Goal: Connect with others: Connect with others

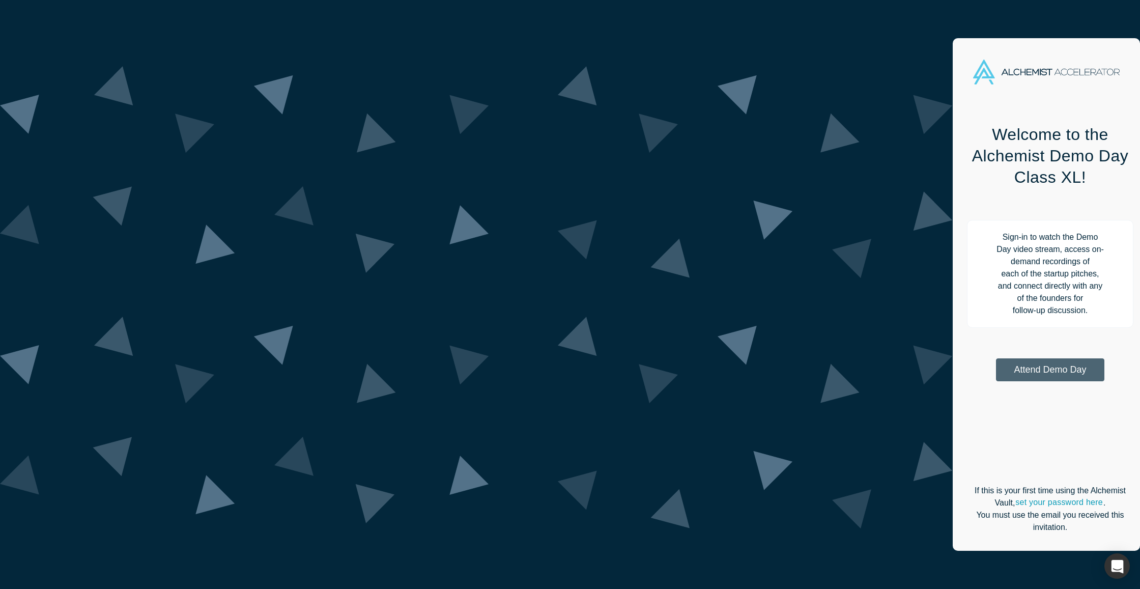
click at [996, 358] on button "Attend Demo Day" at bounding box center [1050, 369] width 108 height 23
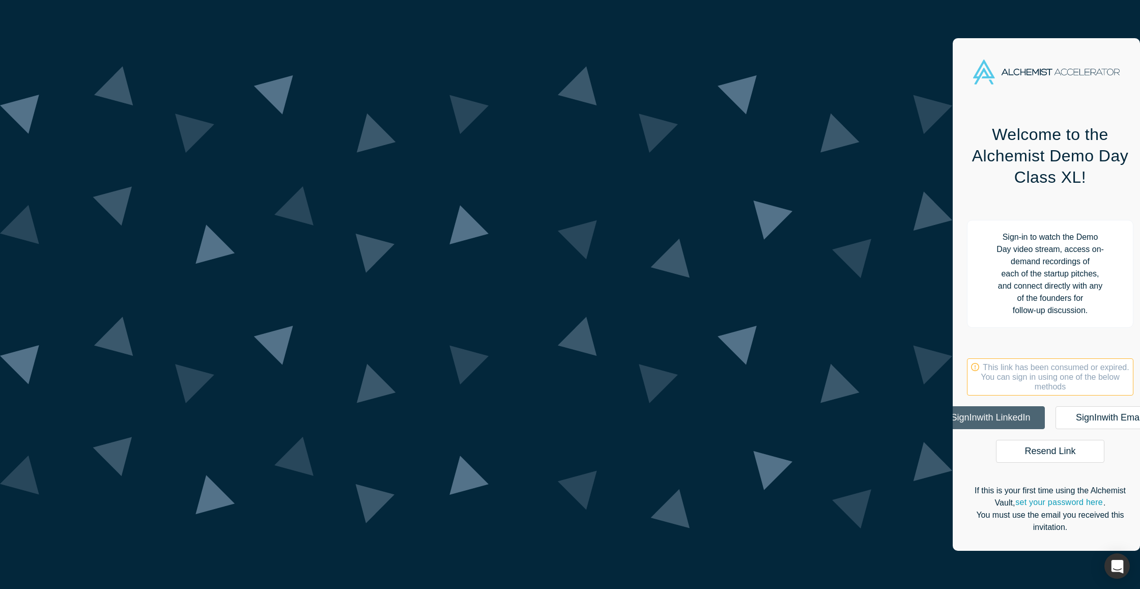
click at [936, 406] on link "Sign In with LinkedIn" at bounding box center [990, 417] width 108 height 23
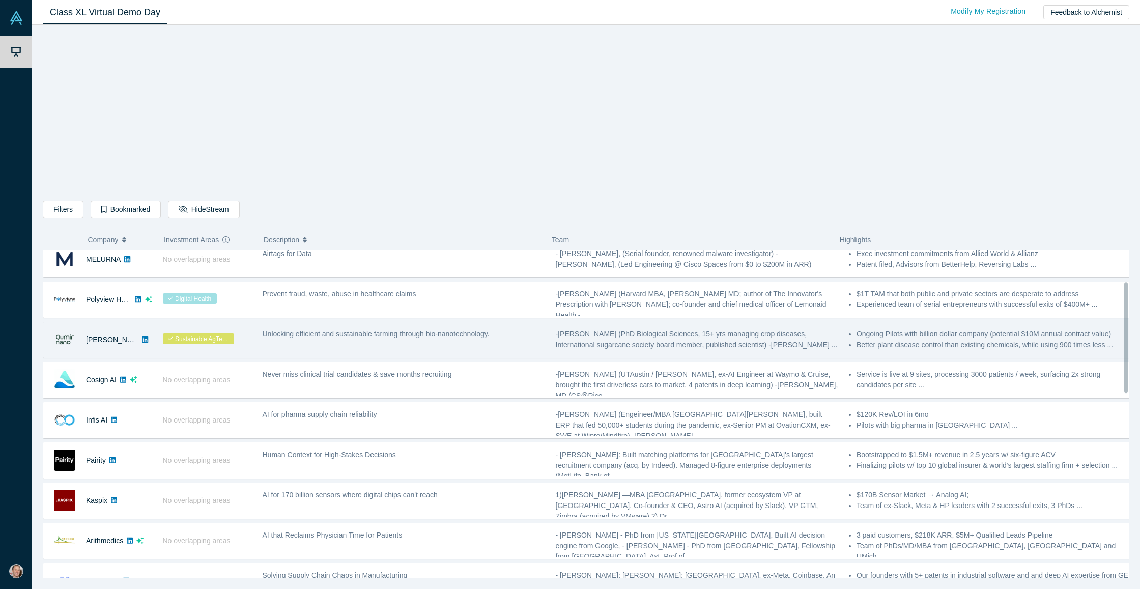
scroll to position [96, 0]
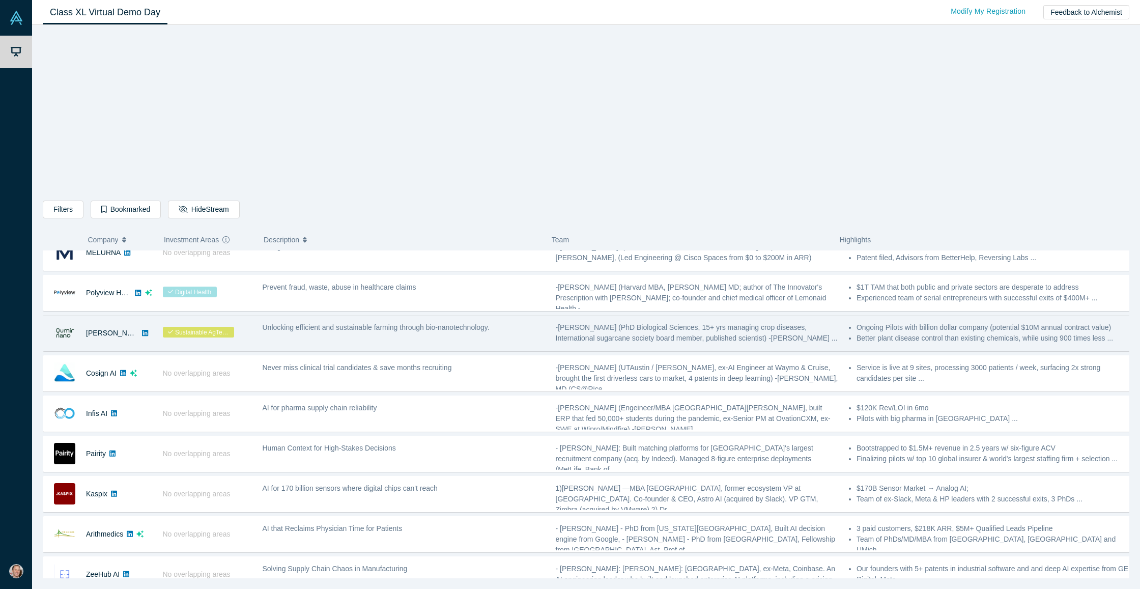
click at [274, 332] on div "Unlocking efficient and sustainable farming through bio-nanotechnology." at bounding box center [404, 327] width 282 height 11
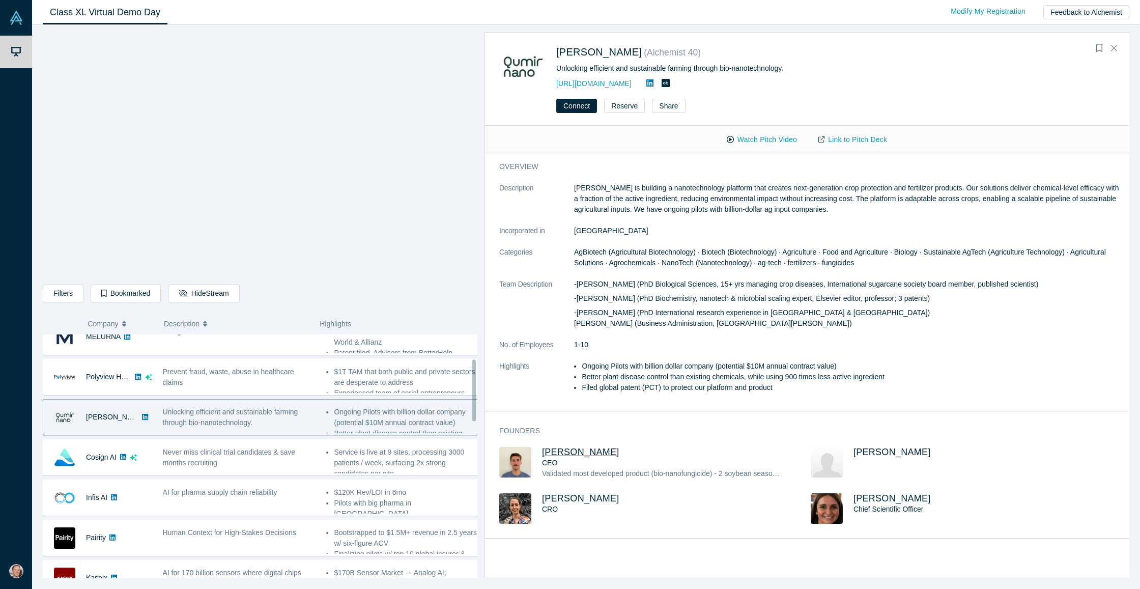
click at [565, 452] on span "Franco Ciaffone" at bounding box center [580, 452] width 77 height 10
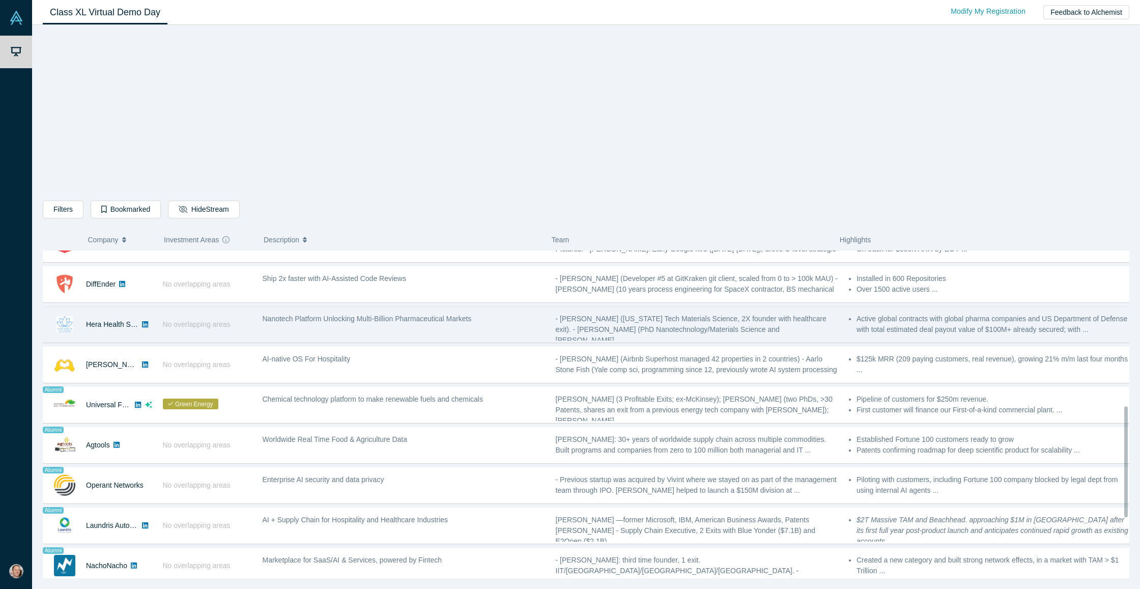
scroll to position [469, 0]
click at [300, 317] on span "Nanotech Platform Unlocking Multi-Billion Pharmaceutical Markets" at bounding box center [367, 316] width 209 height 8
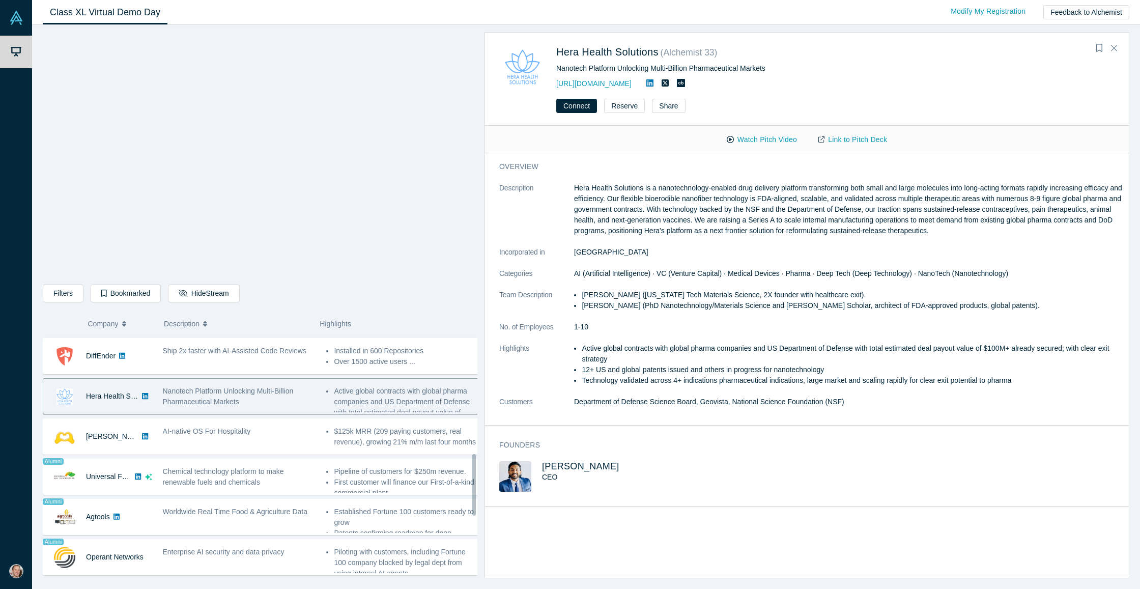
scroll to position [475, 0]
click at [112, 295] on button "Bookmarked" at bounding box center [126, 293] width 70 height 18
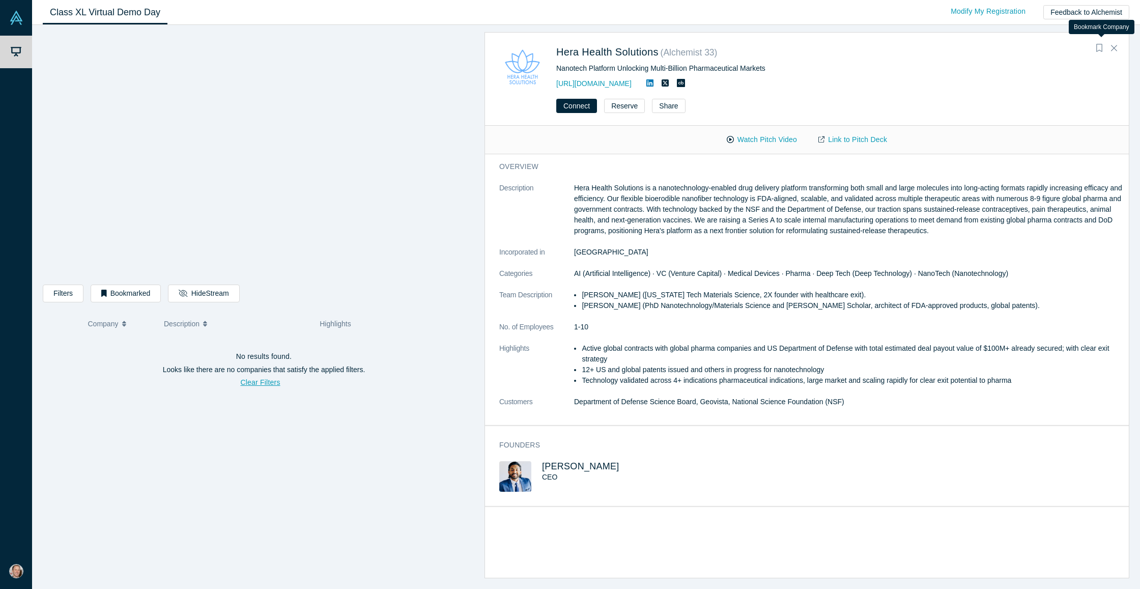
click at [1098, 49] on icon "Bookmark" at bounding box center [1099, 48] width 6 height 8
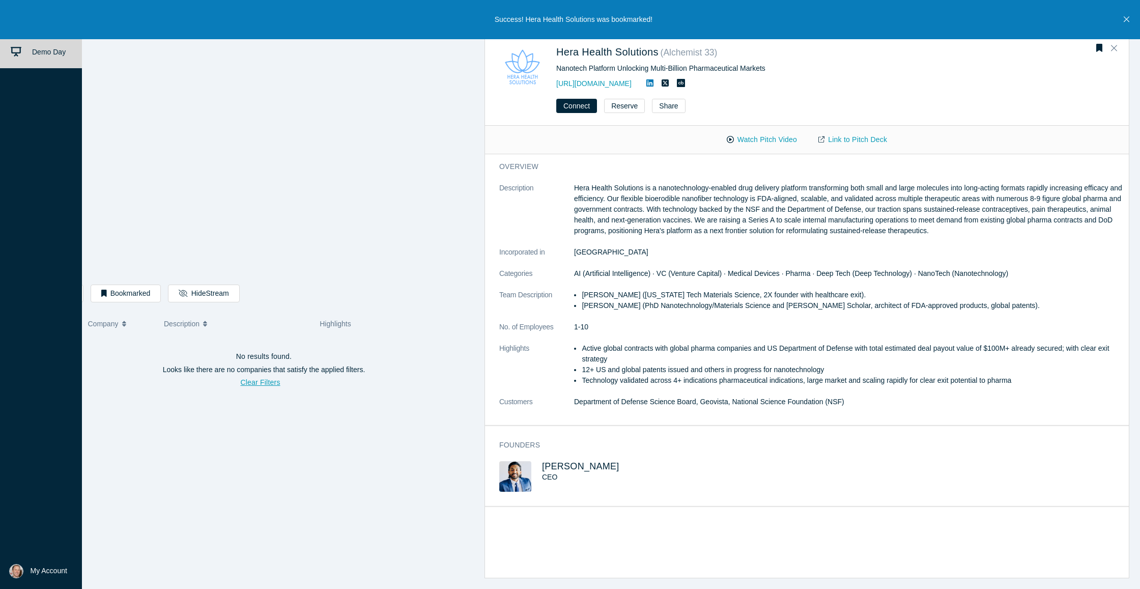
click at [45, 52] on span "Demo Day" at bounding box center [49, 52] width 34 height 8
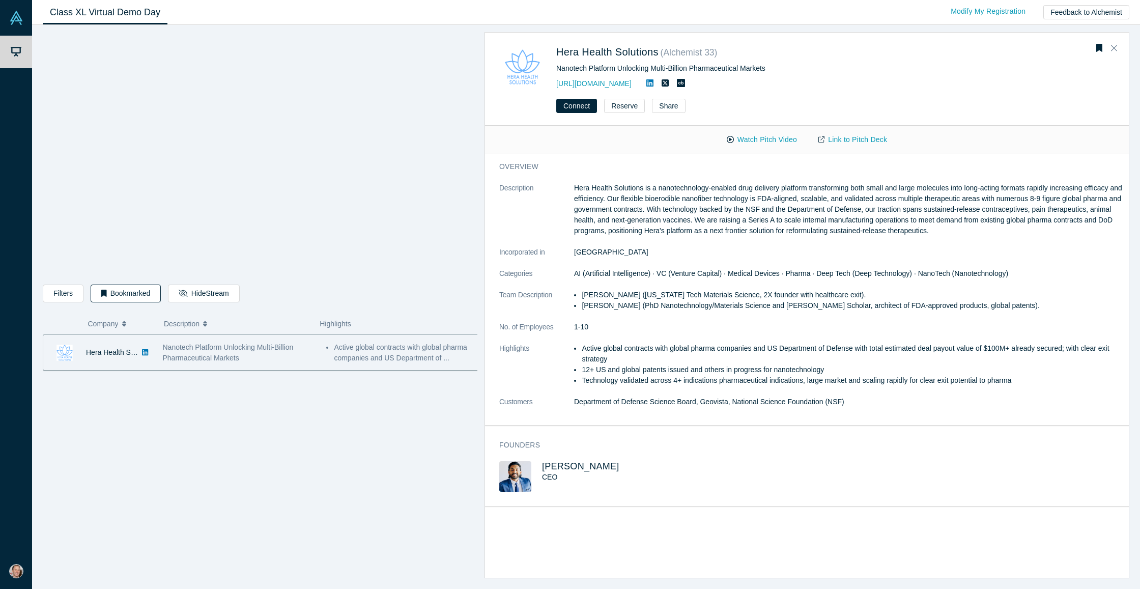
click at [123, 296] on button "Bookmarked" at bounding box center [126, 293] width 70 height 18
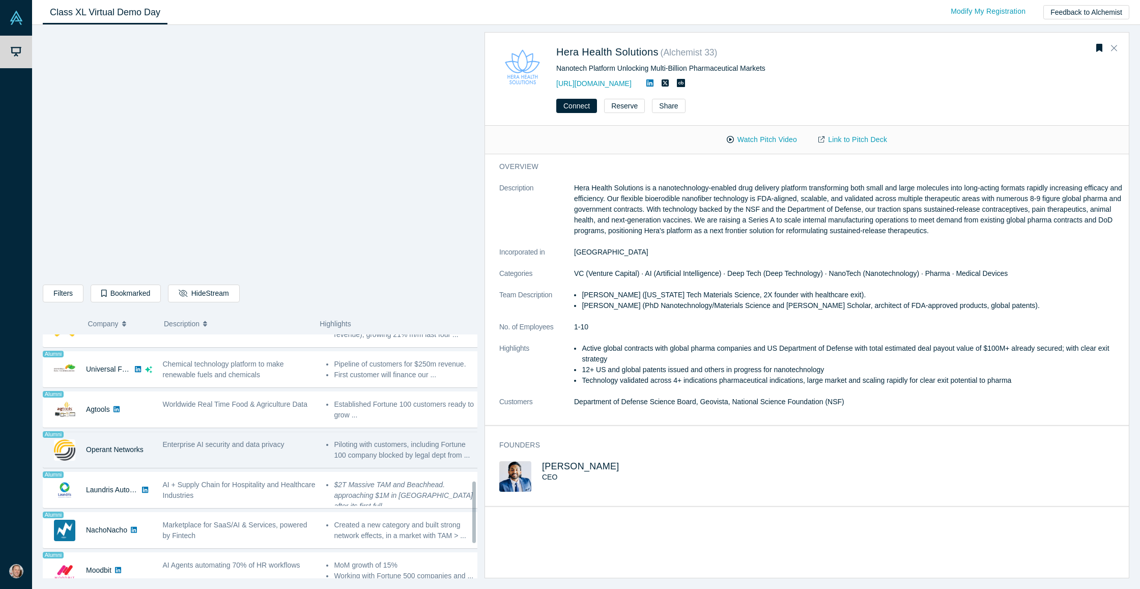
scroll to position [595, 0]
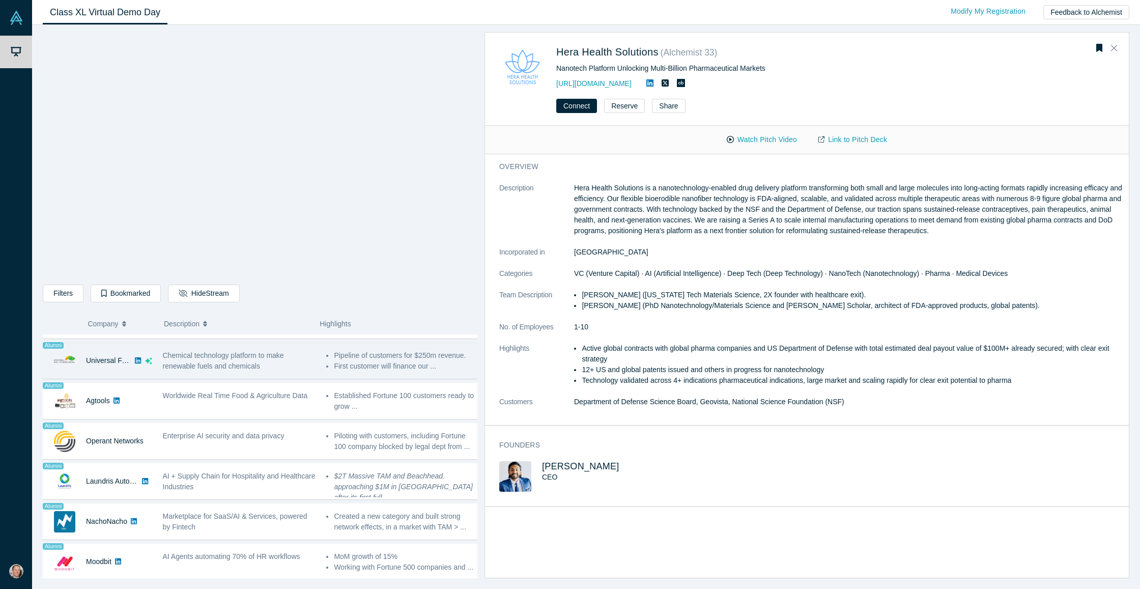
click at [182, 364] on span "Chemical technology platform to make renewable fuels and chemicals" at bounding box center [223, 360] width 121 height 19
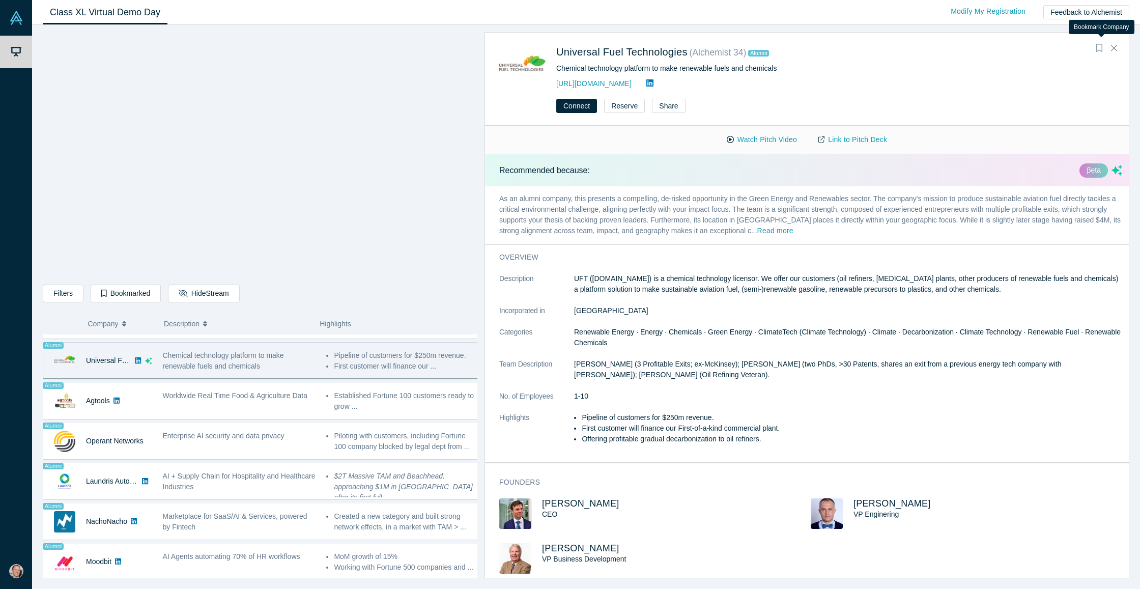
click at [1100, 49] on icon "Bookmark" at bounding box center [1099, 48] width 6 height 8
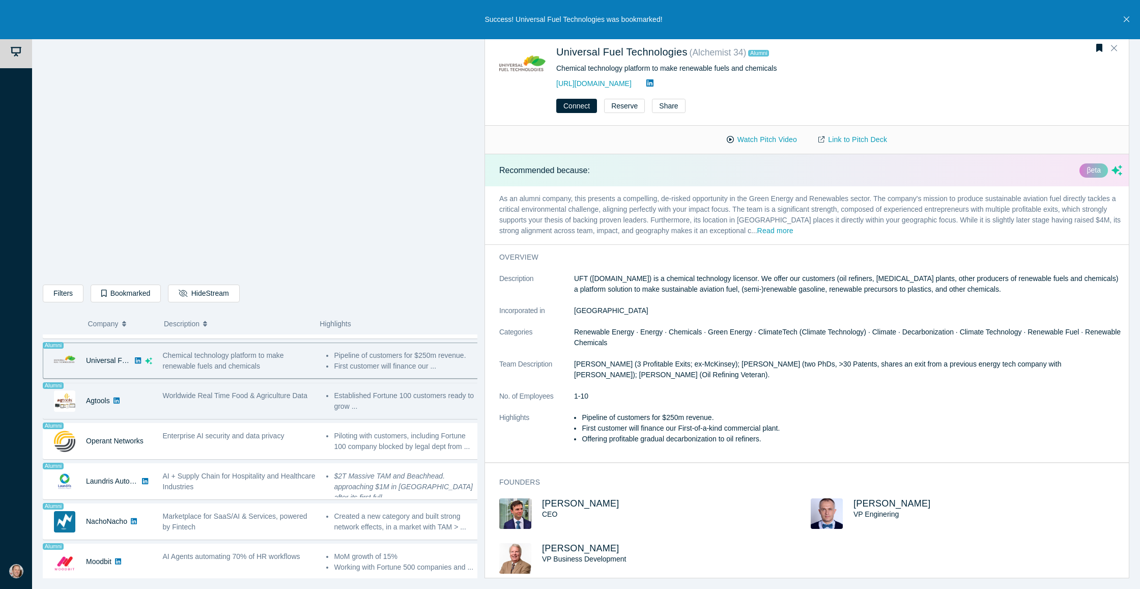
click at [277, 398] on span "Worldwide Real Time Food & Agriculture Data" at bounding box center [235, 395] width 145 height 8
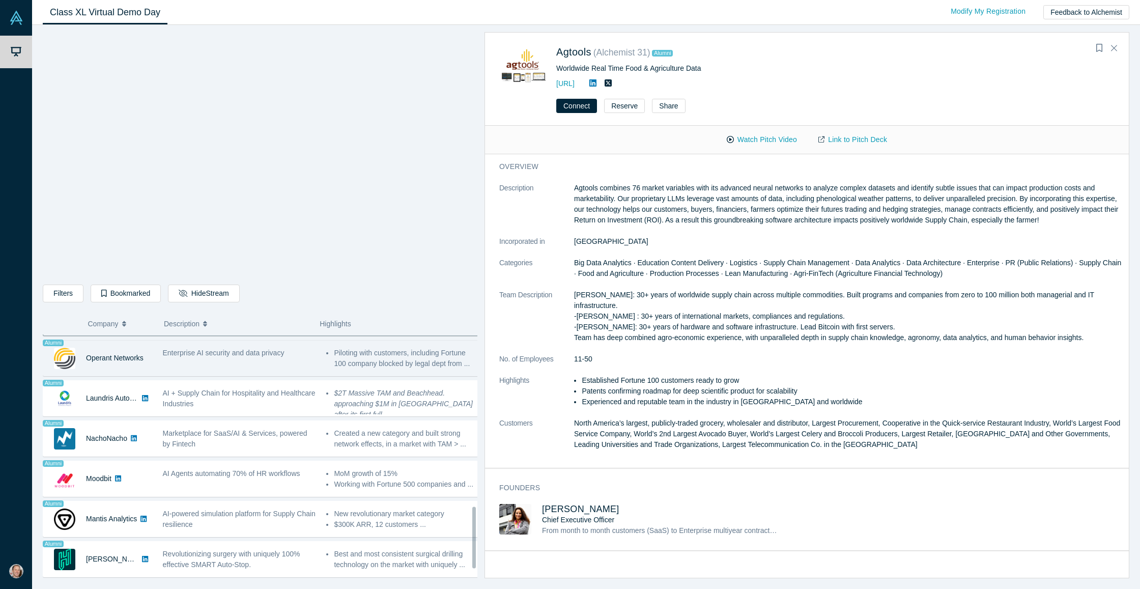
scroll to position [689, 0]
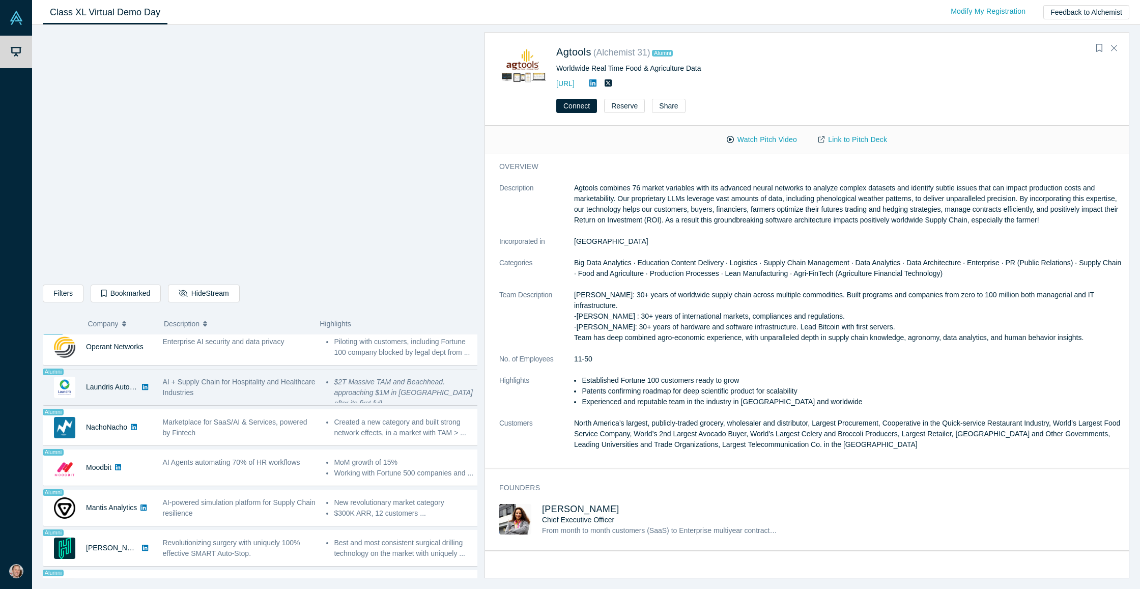
click at [229, 392] on span "AI + Supply Chain for Hospitality and Healthcare Industries" at bounding box center [239, 387] width 153 height 19
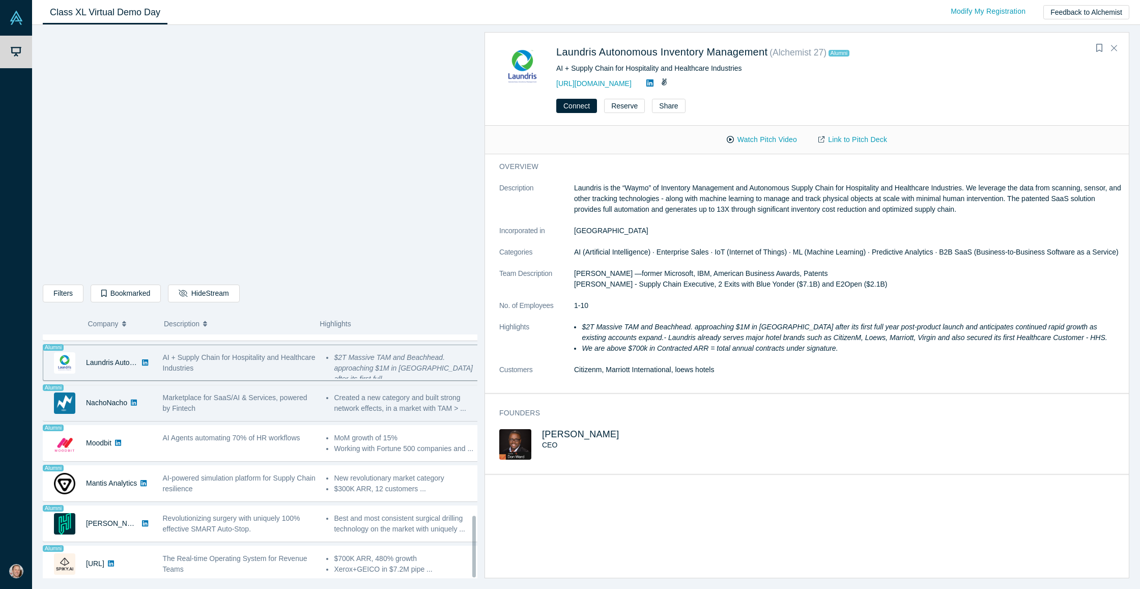
scroll to position [721, 0]
click at [243, 398] on div "Marketplace for SaaS/AI & Services, powered by Fintech" at bounding box center [239, 402] width 153 height 21
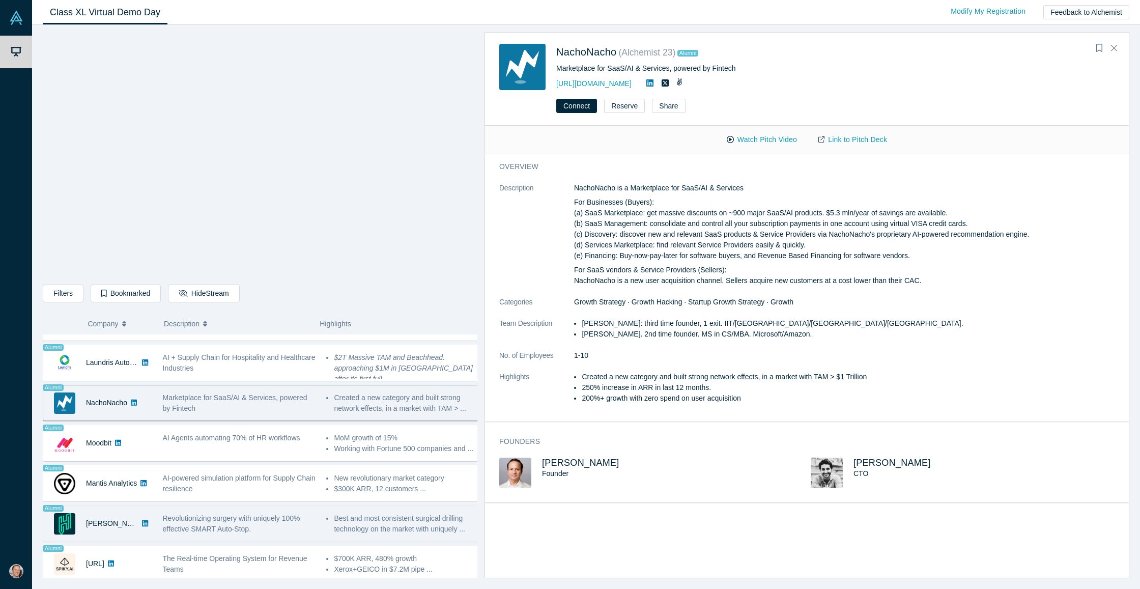
click at [238, 516] on span "Revolutionizing surgery with uniquely 100% effective SMART Auto-Stop." at bounding box center [231, 523] width 137 height 19
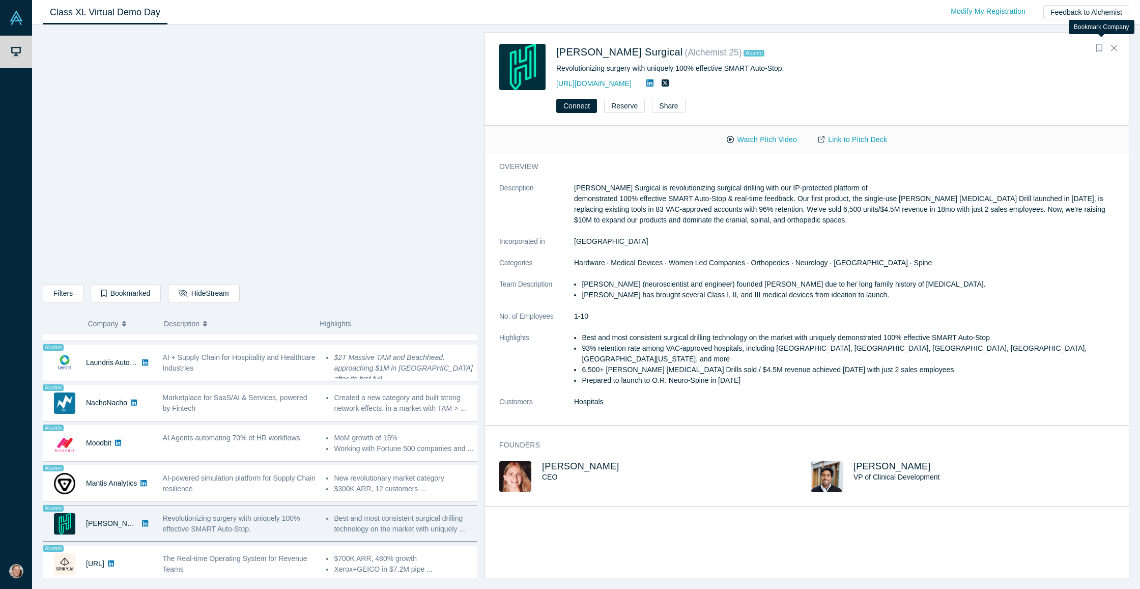
click at [1098, 50] on icon "Bookmark" at bounding box center [1099, 48] width 6 height 8
click at [563, 461] on span "[PERSON_NAME]" at bounding box center [580, 466] width 77 height 10
click at [1097, 50] on icon "Bookmark" at bounding box center [1099, 48] width 6 height 8
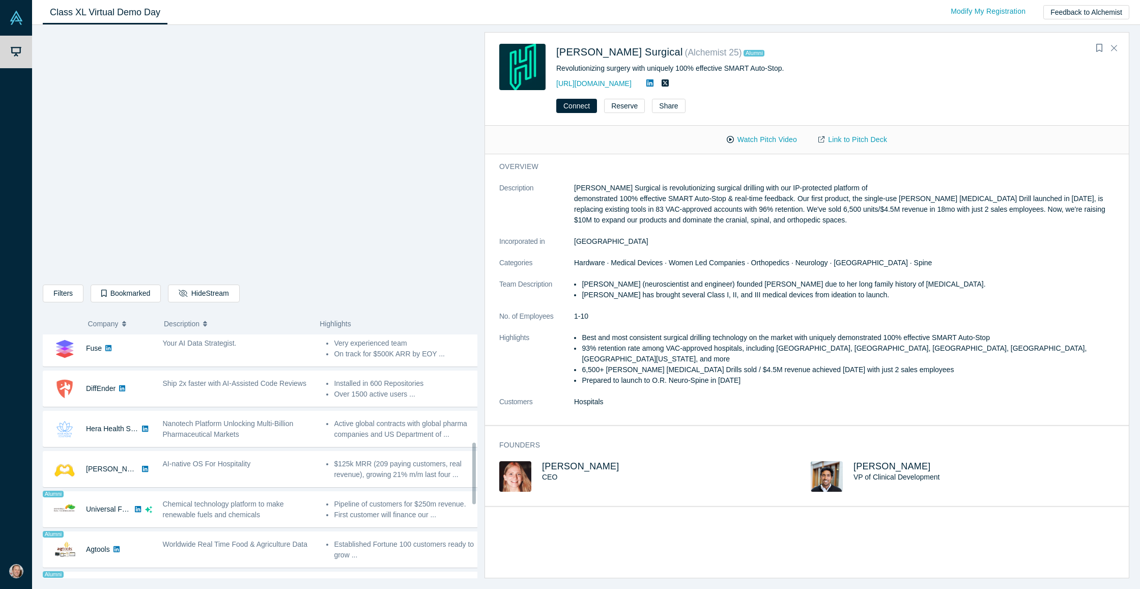
scroll to position [333, 0]
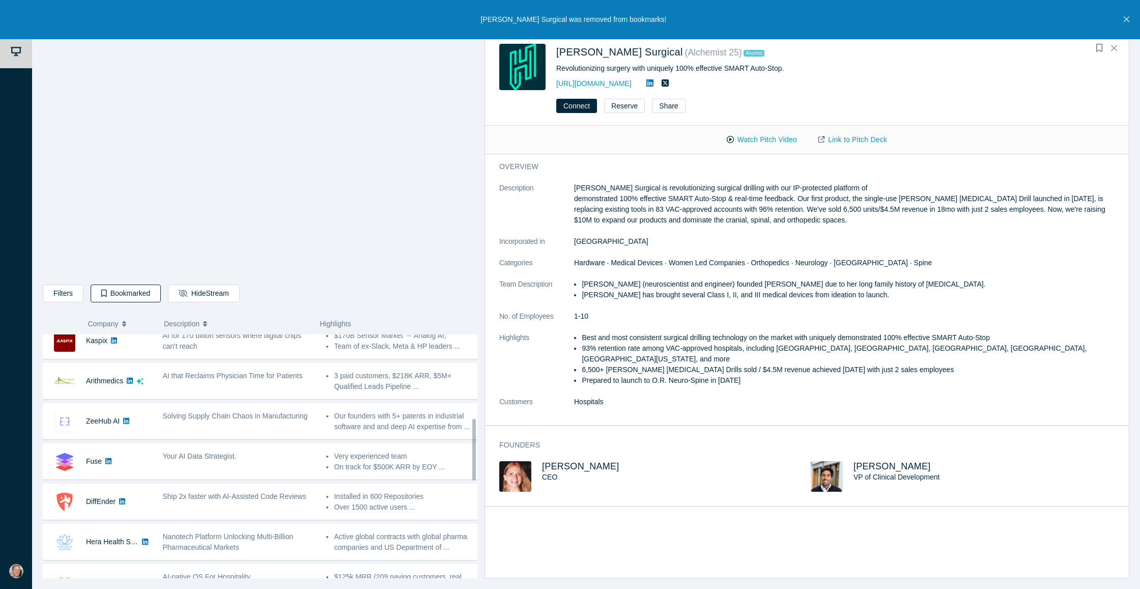
click at [134, 293] on button "Bookmarked" at bounding box center [126, 293] width 70 height 18
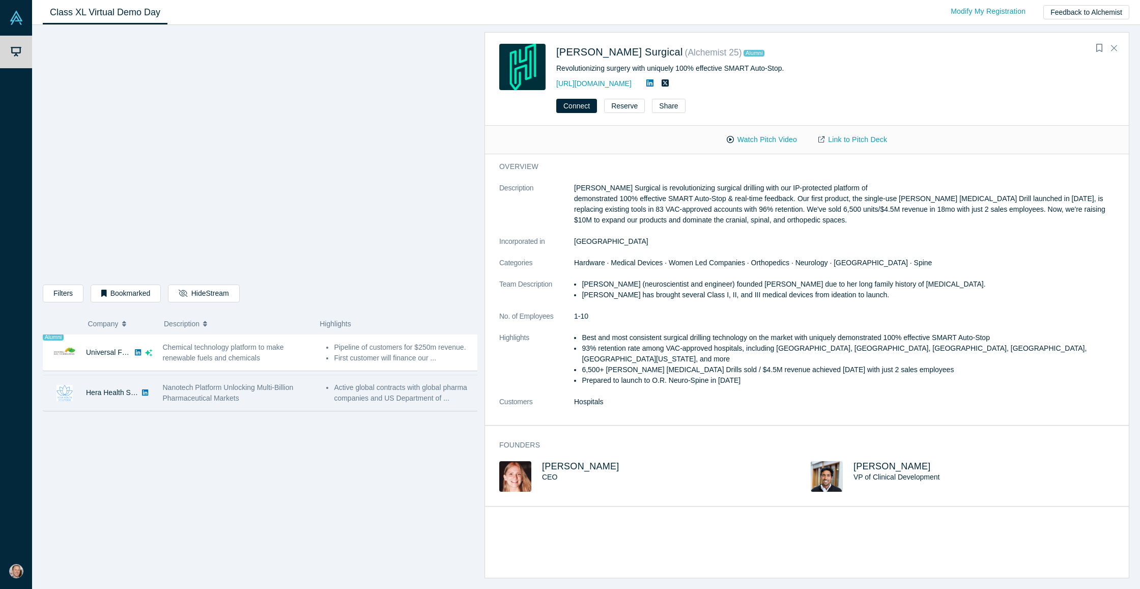
click at [242, 393] on div "Nanotech Platform Unlocking Multi-Billion Pharmaceutical Markets" at bounding box center [239, 392] width 153 height 21
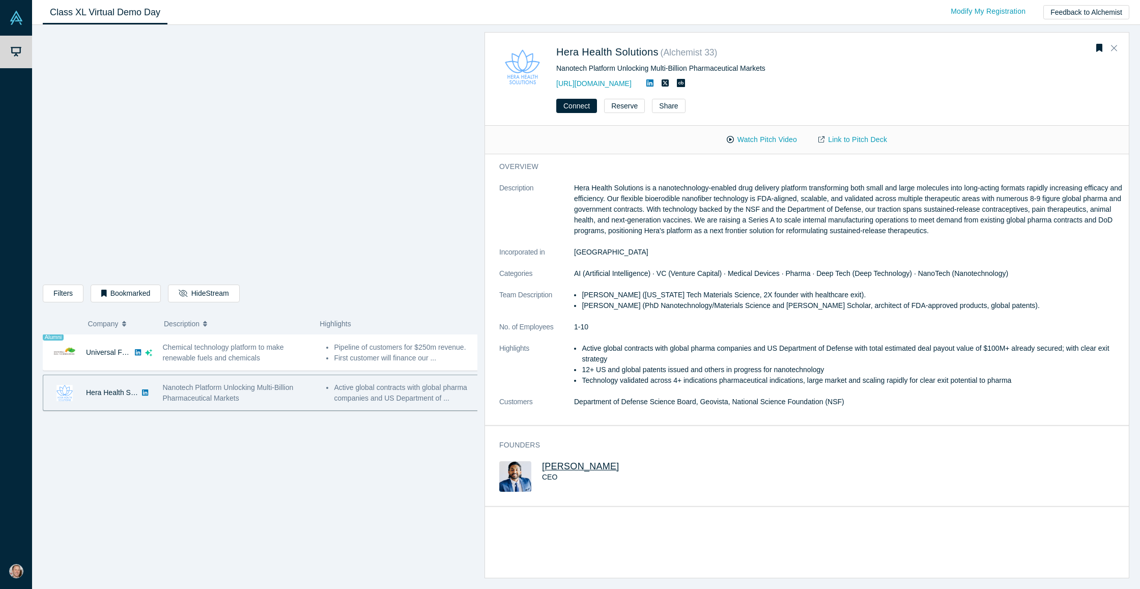
click at [582, 467] on span "[PERSON_NAME]" at bounding box center [580, 466] width 77 height 10
click at [127, 292] on button "Bookmarked" at bounding box center [126, 293] width 70 height 18
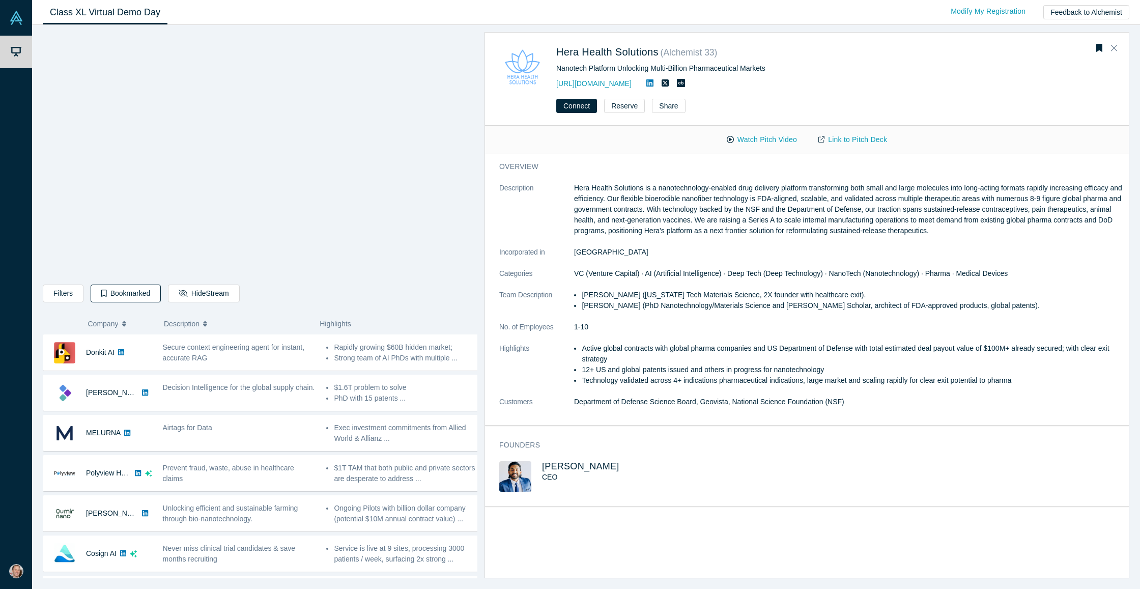
click at [129, 295] on button "Bookmarked" at bounding box center [126, 293] width 70 height 18
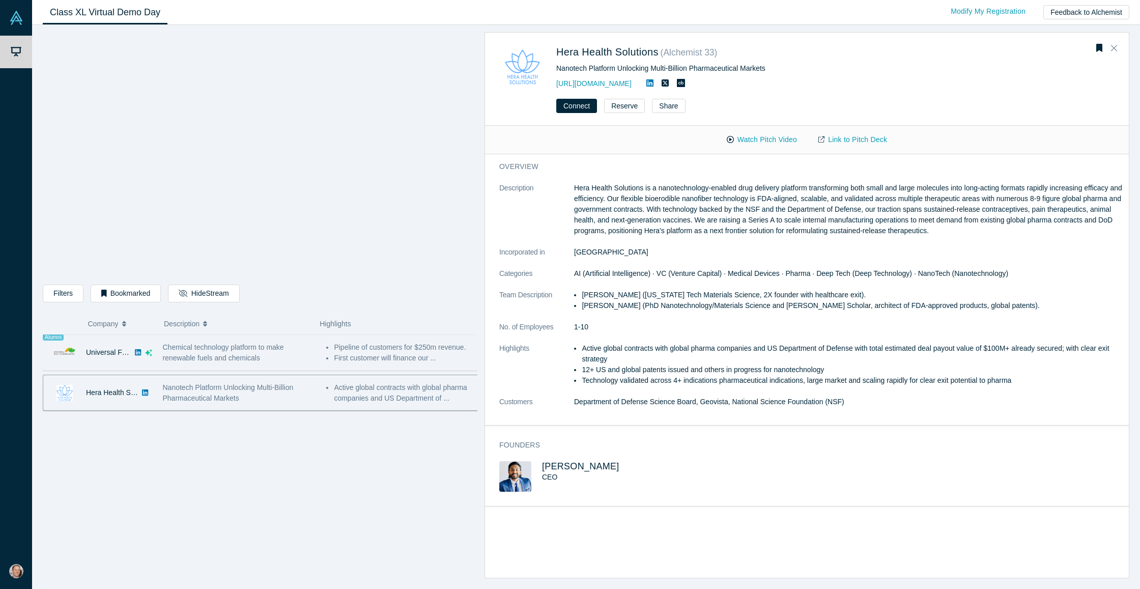
click at [229, 352] on div "Chemical technology platform to make renewable fuels and chemicals" at bounding box center [239, 352] width 153 height 21
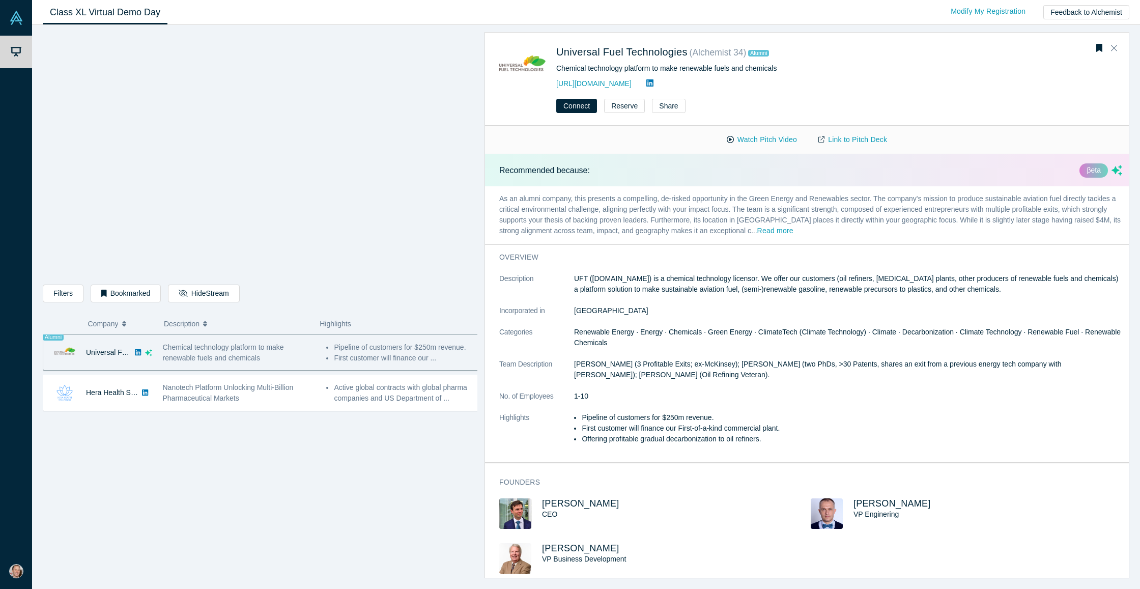
click at [229, 352] on div "Chemical technology platform to make renewable fuels and chemicals" at bounding box center [239, 352] width 153 height 21
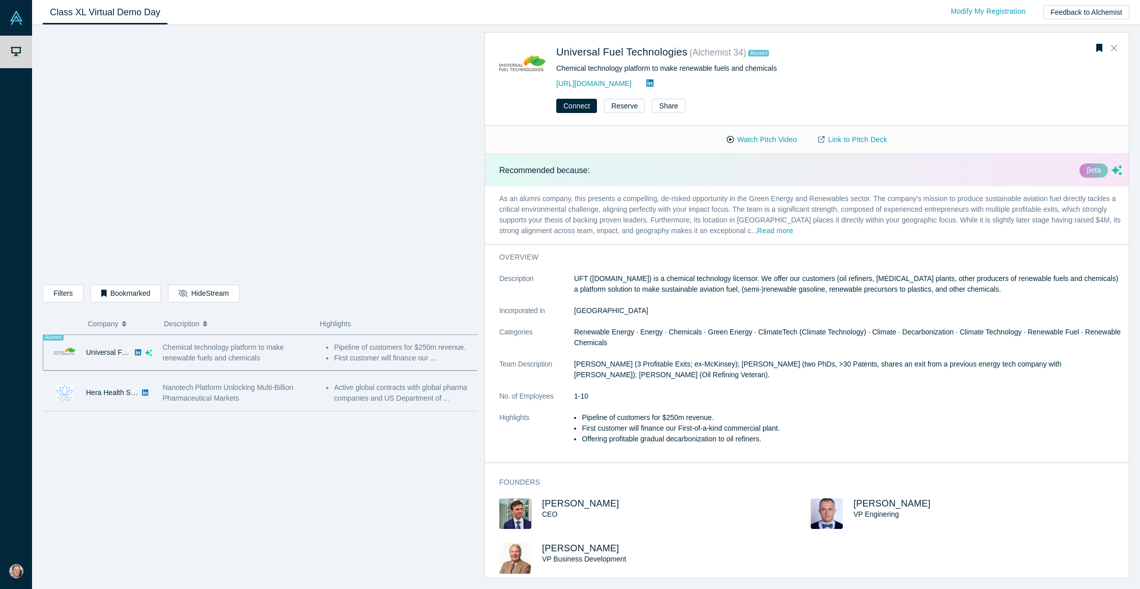
click at [205, 398] on span "Nanotech Platform Unlocking Multi-Billion Pharmaceutical Markets" at bounding box center [228, 392] width 131 height 19
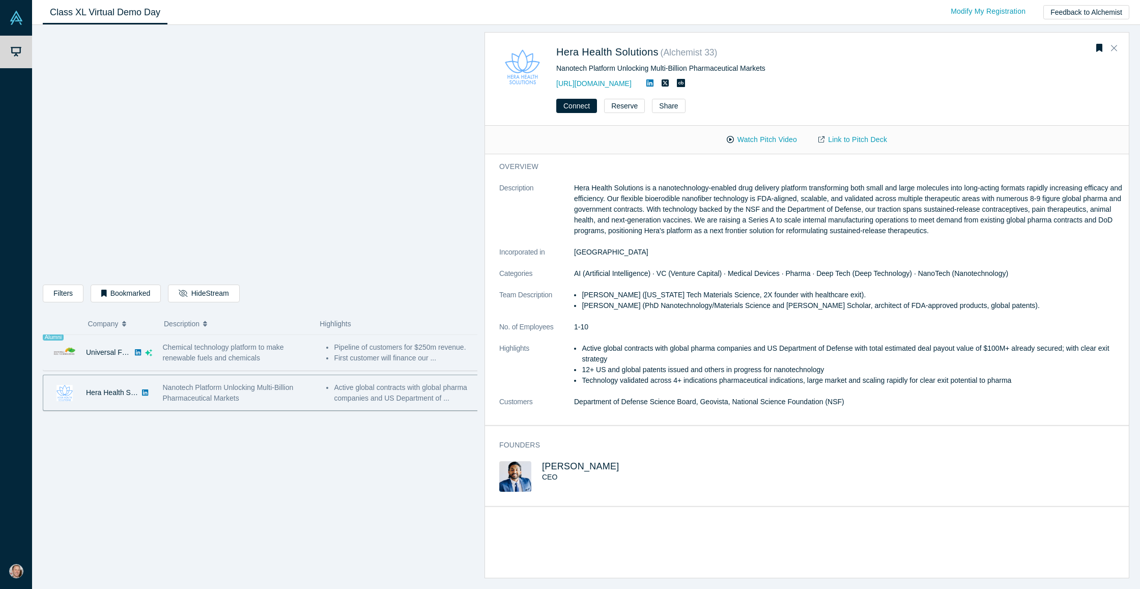
click at [194, 356] on span "Chemical technology platform to make renewable fuels and chemicals" at bounding box center [223, 352] width 121 height 19
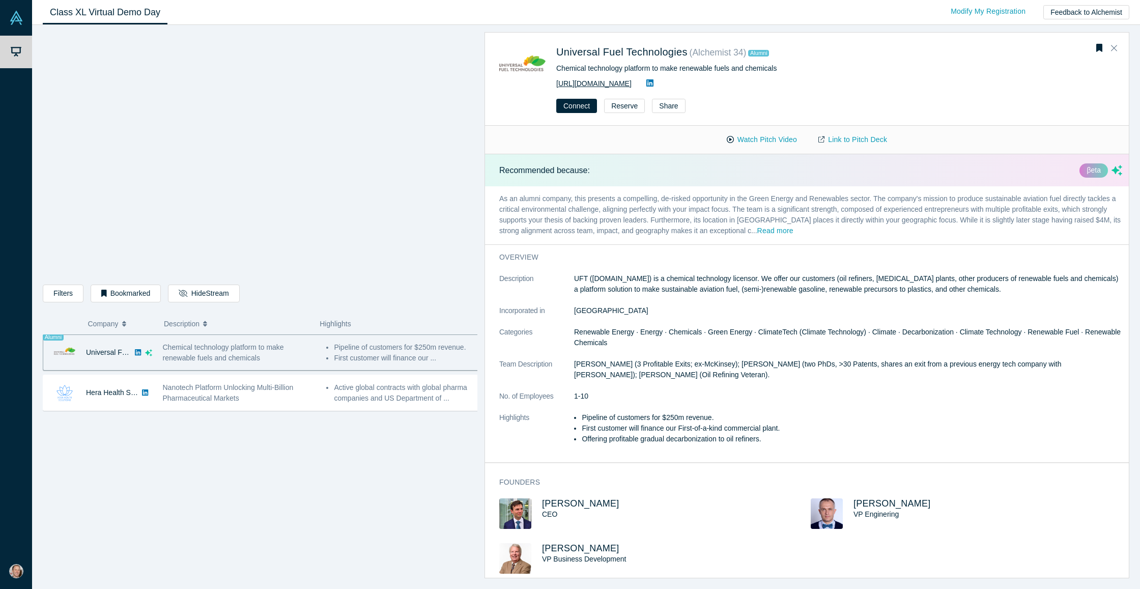
click at [590, 82] on link "[URL][DOMAIN_NAME]" at bounding box center [593, 83] width 75 height 8
click at [576, 106] on button "Connect" at bounding box center [576, 106] width 41 height 14
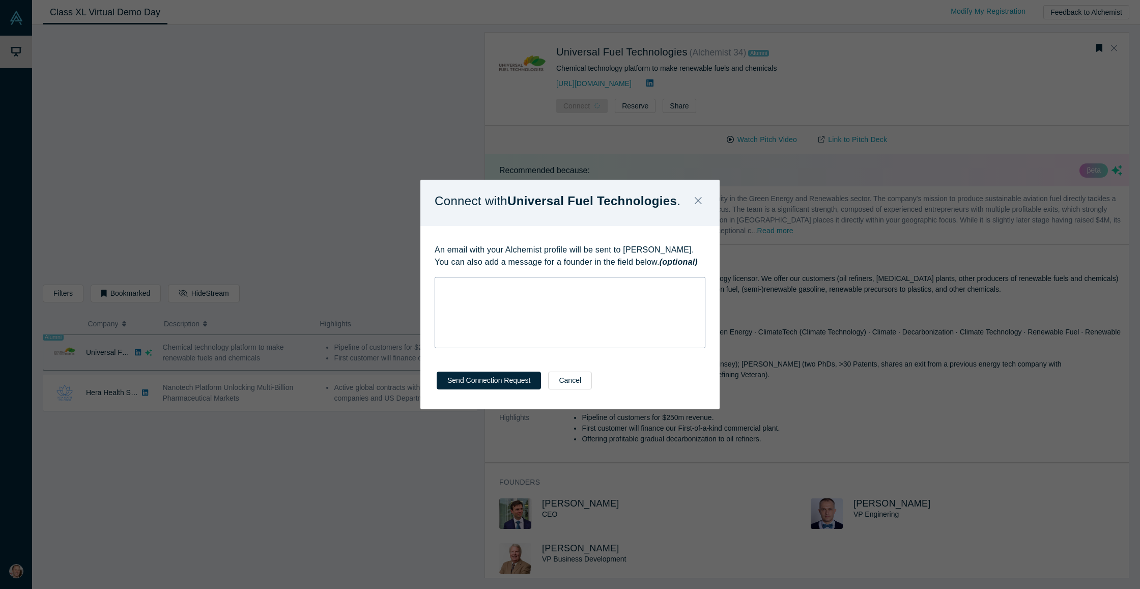
click at [549, 300] on div "rdw-wrapper" at bounding box center [569, 312] width 271 height 71
click at [505, 381] on button "Send Connection Request" at bounding box center [489, 380] width 104 height 18
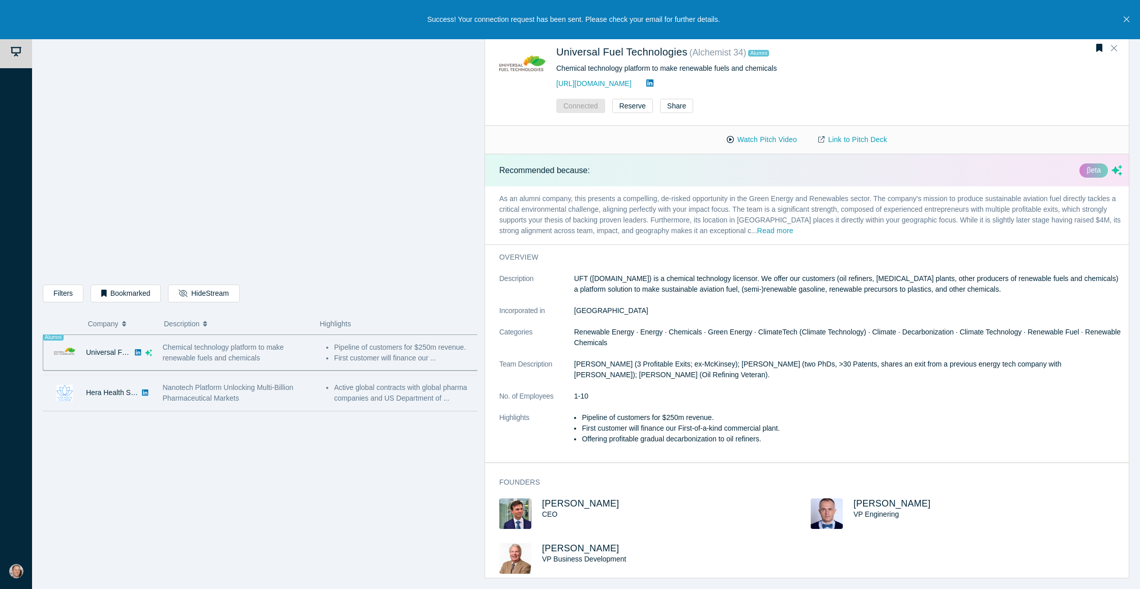
click at [243, 389] on span "Nanotech Platform Unlocking Multi-Billion Pharmaceutical Markets" at bounding box center [228, 392] width 131 height 19
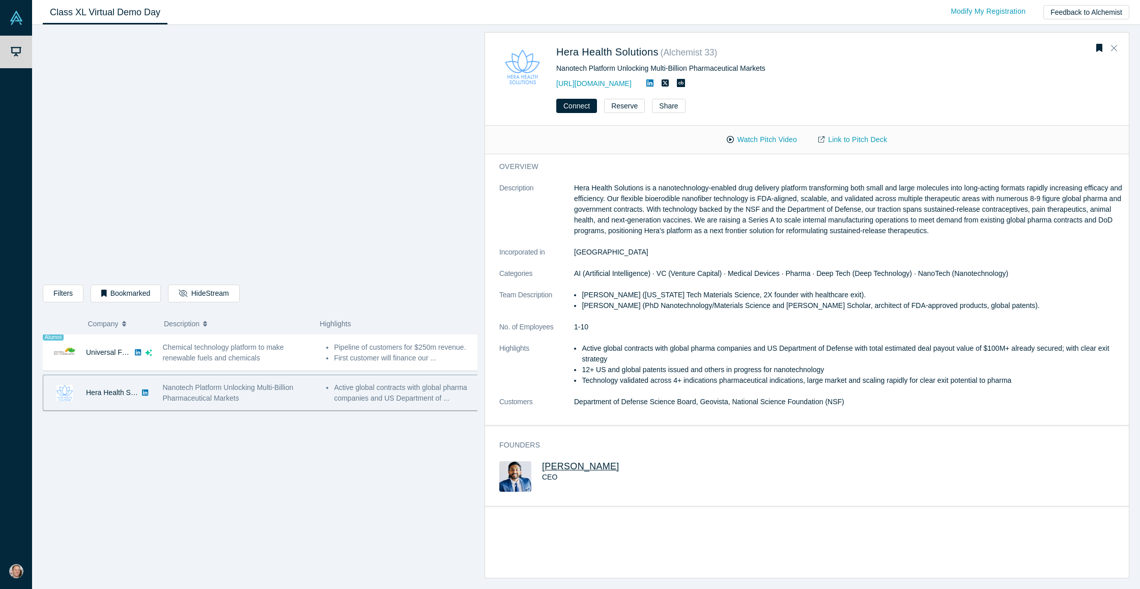
click at [582, 467] on span "[PERSON_NAME]" at bounding box center [580, 466] width 77 height 10
click at [1102, 47] on button "Bookmark" at bounding box center [1099, 48] width 14 height 14
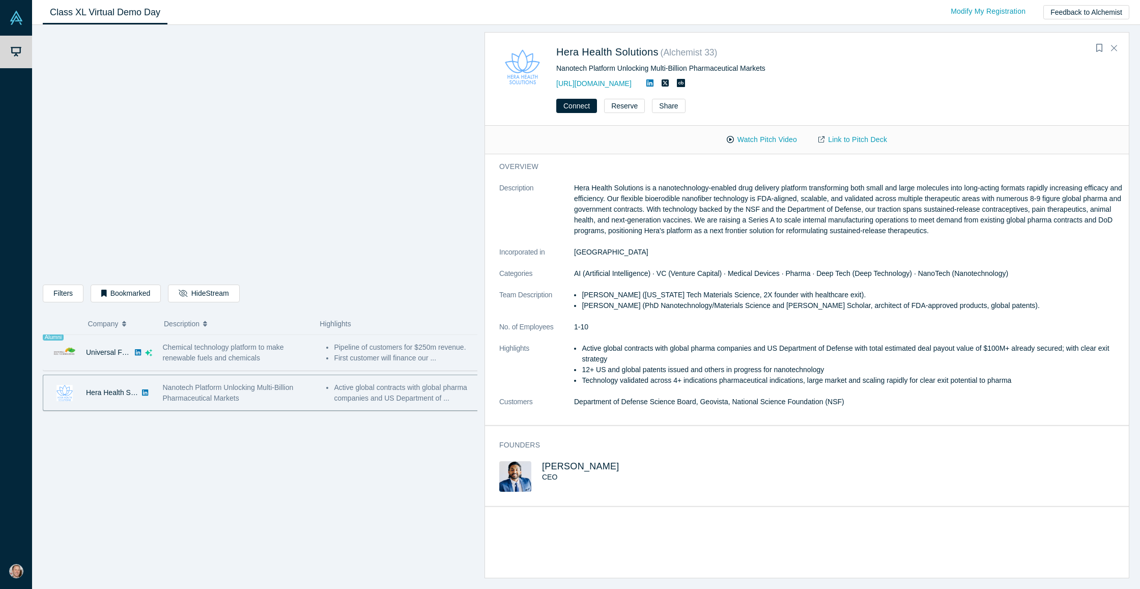
click at [246, 351] on div "Alumni Universal Fuel Technologies Green Energy Chemical technology platform to…" at bounding box center [264, 459] width 442 height 251
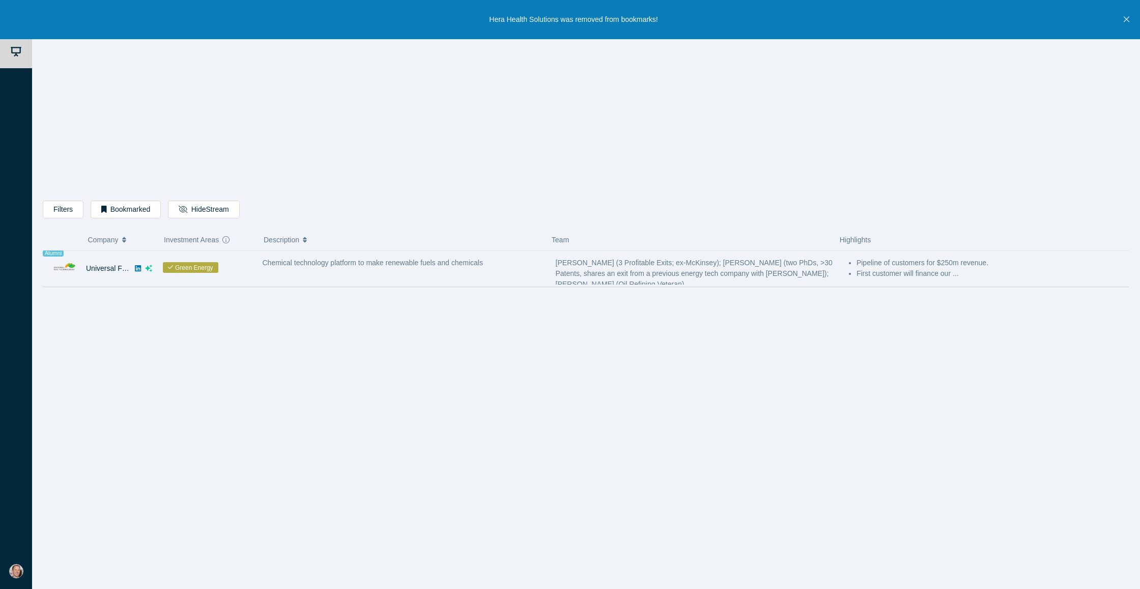
click at [326, 266] on span "Chemical technology platform to make renewable fuels and chemicals" at bounding box center [373, 262] width 220 height 8
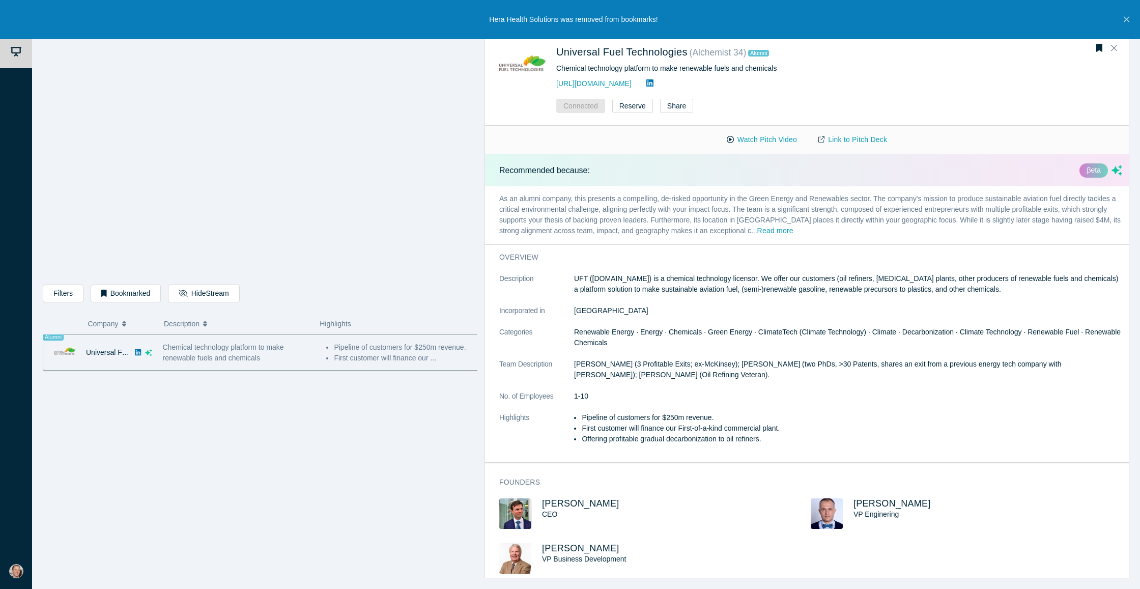
click at [295, 353] on div "Chemical technology platform to make renewable fuels and chemicals" at bounding box center [239, 352] width 153 height 21
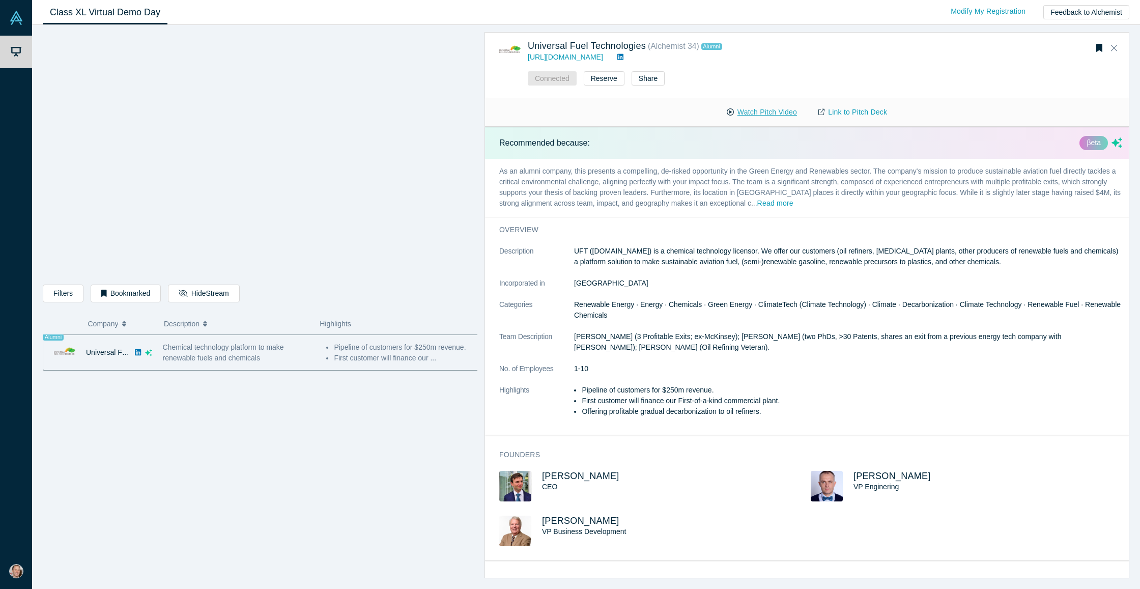
click at [761, 111] on button "Watch Pitch Video" at bounding box center [762, 112] width 92 height 18
click at [846, 112] on link "Link to Pitch Deck" at bounding box center [852, 112] width 90 height 18
